Goal: Transaction & Acquisition: Purchase product/service

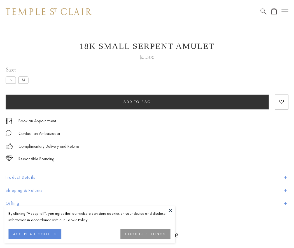
scroll to position [1, 0]
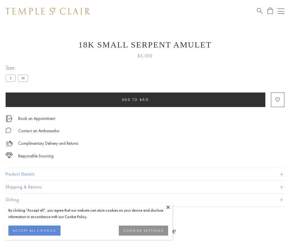
click at [135, 100] on span "Add to bag" at bounding box center [135, 99] width 27 height 5
